Goal: Obtain resource: Download file/media

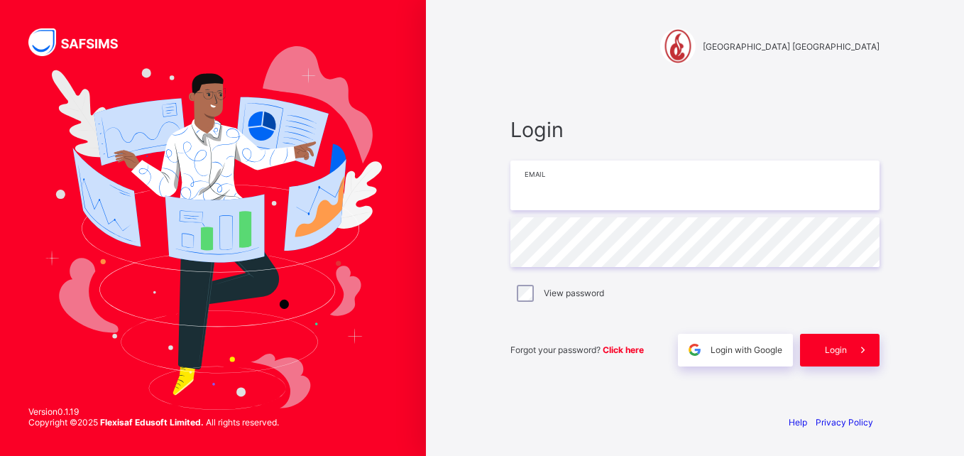
click at [624, 195] on input "email" at bounding box center [694, 185] width 369 height 50
type input "**********"
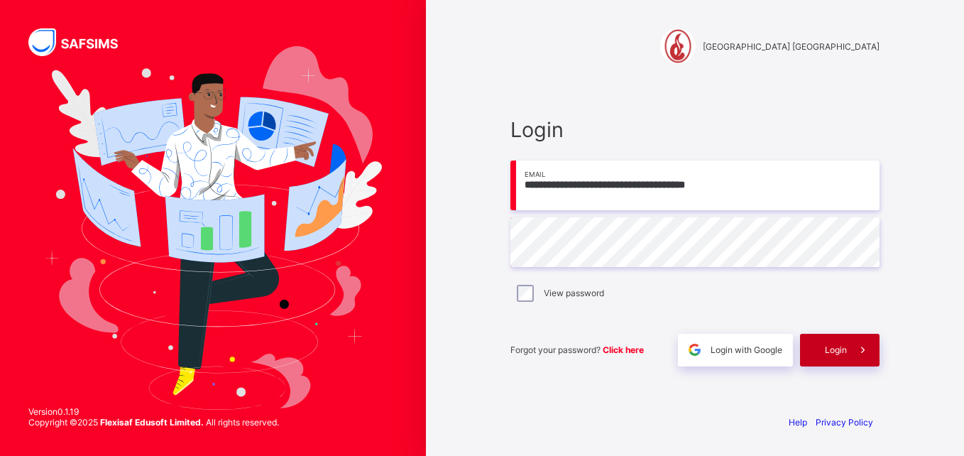
click at [834, 352] on span "Login" at bounding box center [836, 349] width 22 height 11
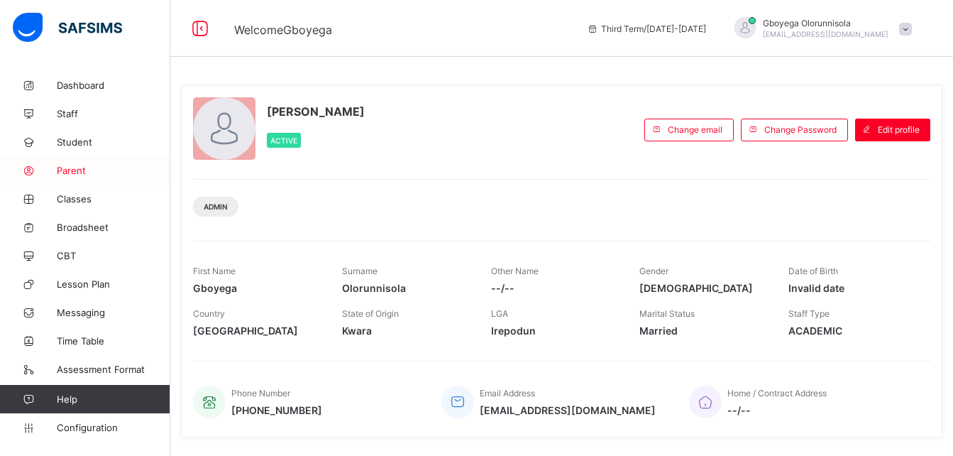
click at [82, 174] on span "Parent" at bounding box center [114, 170] width 114 height 11
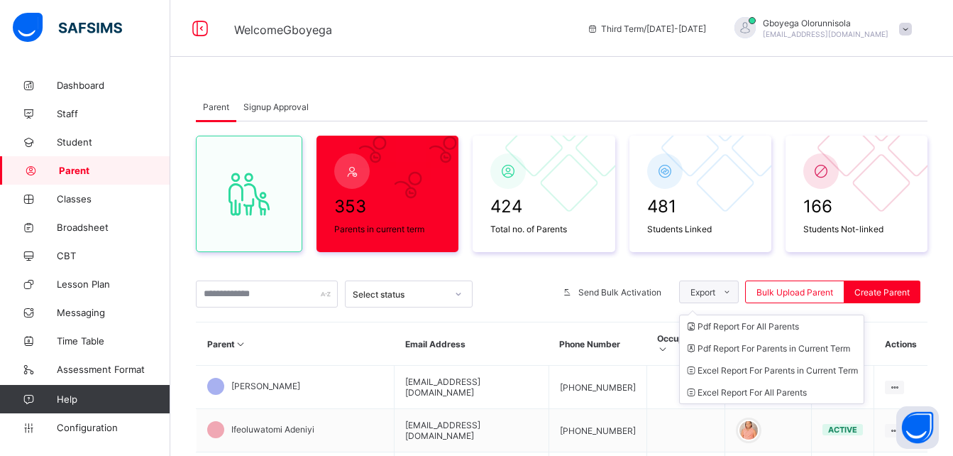
click at [733, 291] on icon at bounding box center [727, 292] width 11 height 9
click at [787, 391] on li "Excel Report For All Parents" at bounding box center [772, 392] width 184 height 22
click at [804, 365] on li "Excel Report For Parents in Current Term" at bounding box center [772, 370] width 184 height 22
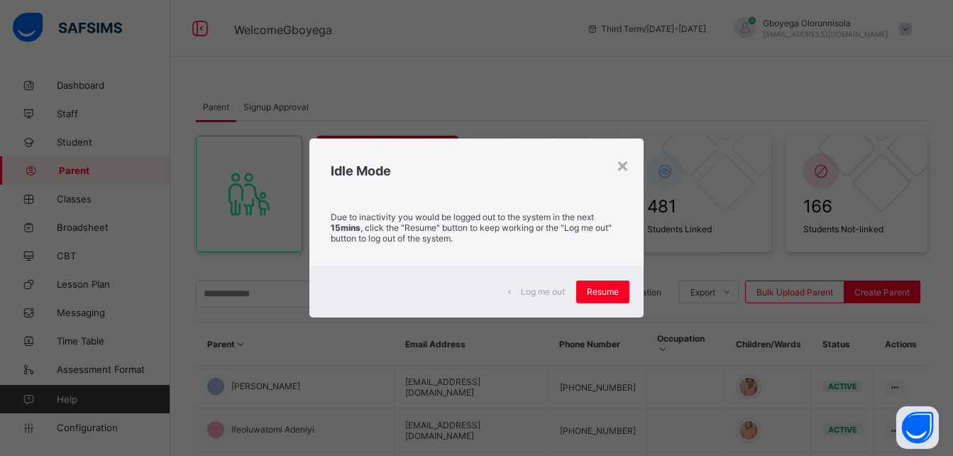
drag, startPoint x: 596, startPoint y: 289, endPoint x: 748, endPoint y: 81, distance: 257.6
click at [596, 289] on span "Resume" at bounding box center [603, 291] width 32 height 11
